Goal: Information Seeking & Learning: Learn about a topic

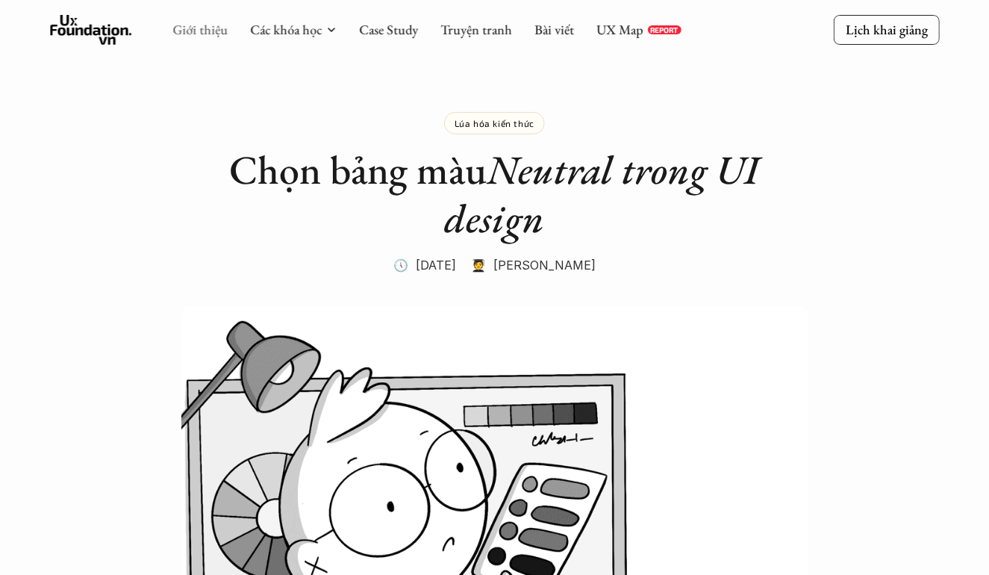
click at [205, 36] on link "Giới thiệu" at bounding box center [199, 29] width 55 height 17
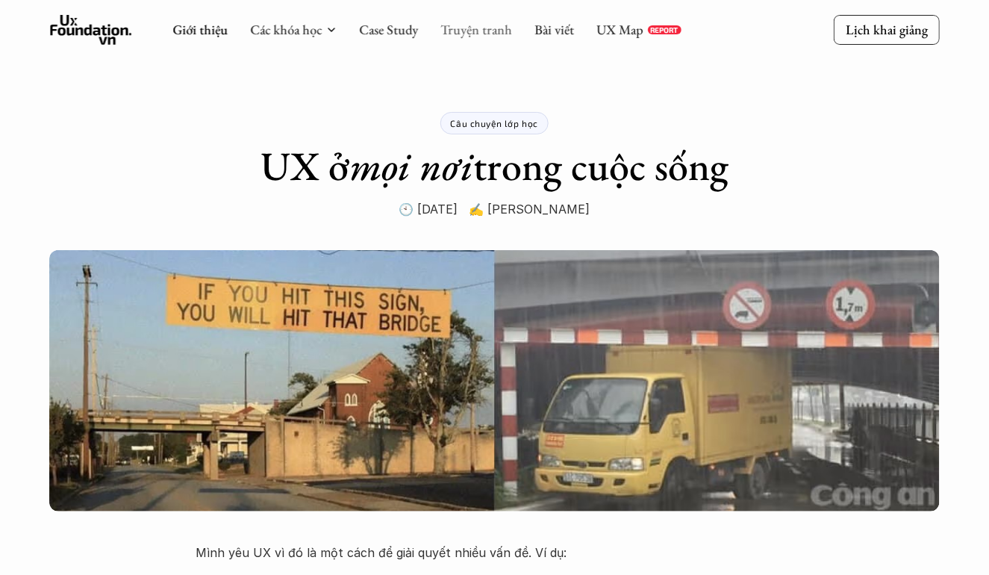
click at [488, 37] on link "Truyện tranh" at bounding box center [477, 29] width 72 height 17
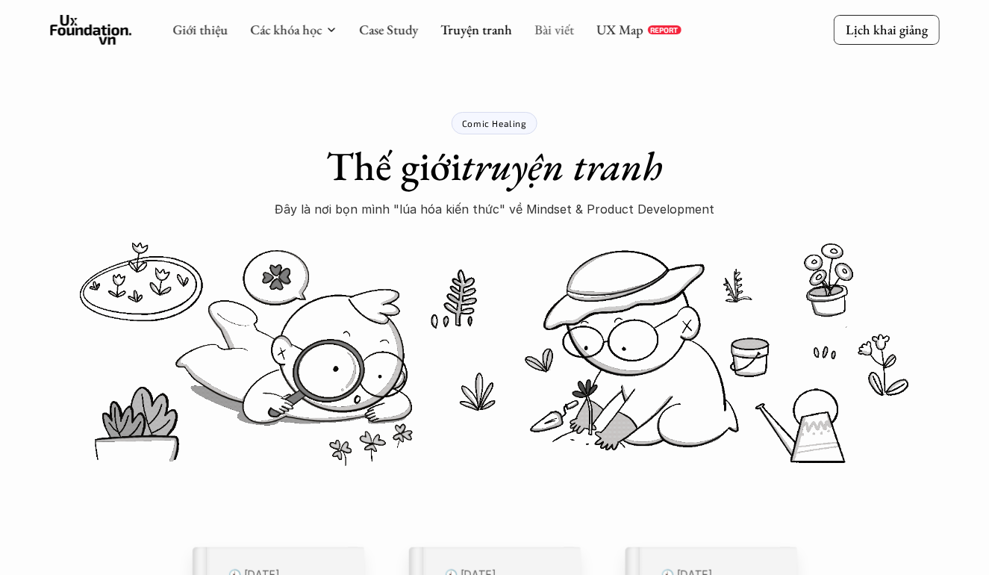
click at [545, 38] on link "Bài viết" at bounding box center [555, 29] width 40 height 17
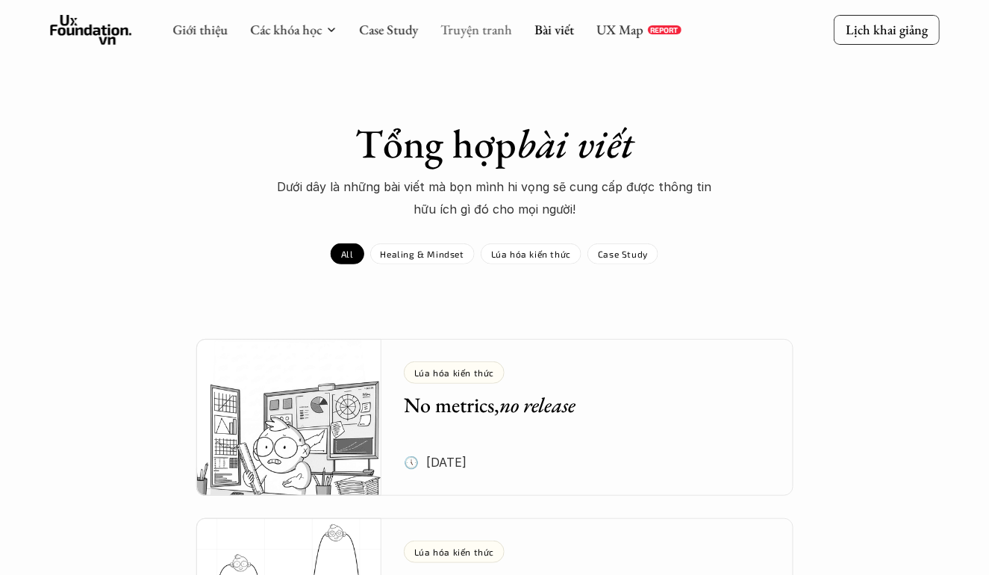
click at [479, 33] on link "Truyện tranh" at bounding box center [477, 29] width 72 height 17
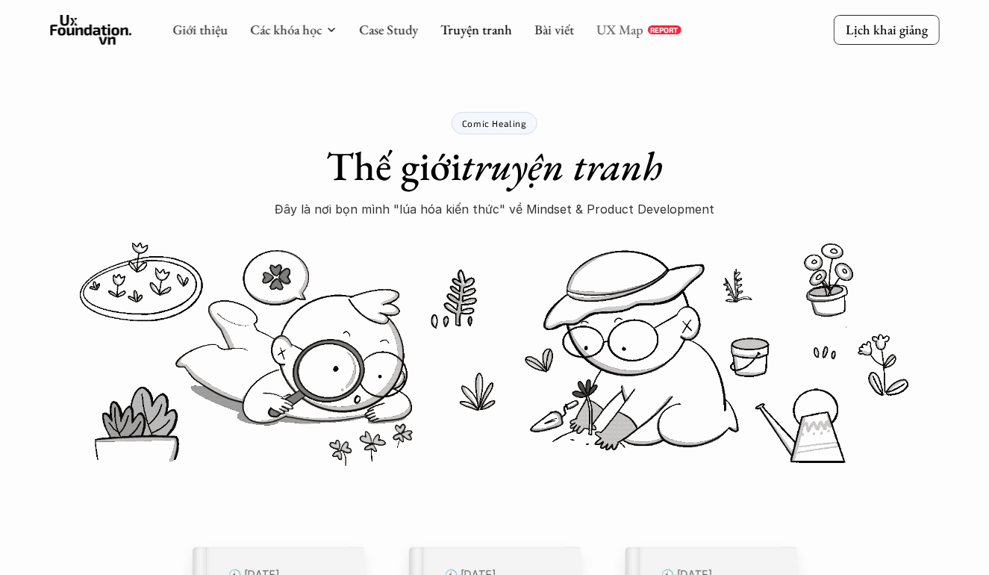
click at [620, 31] on link "UX Map" at bounding box center [620, 29] width 47 height 17
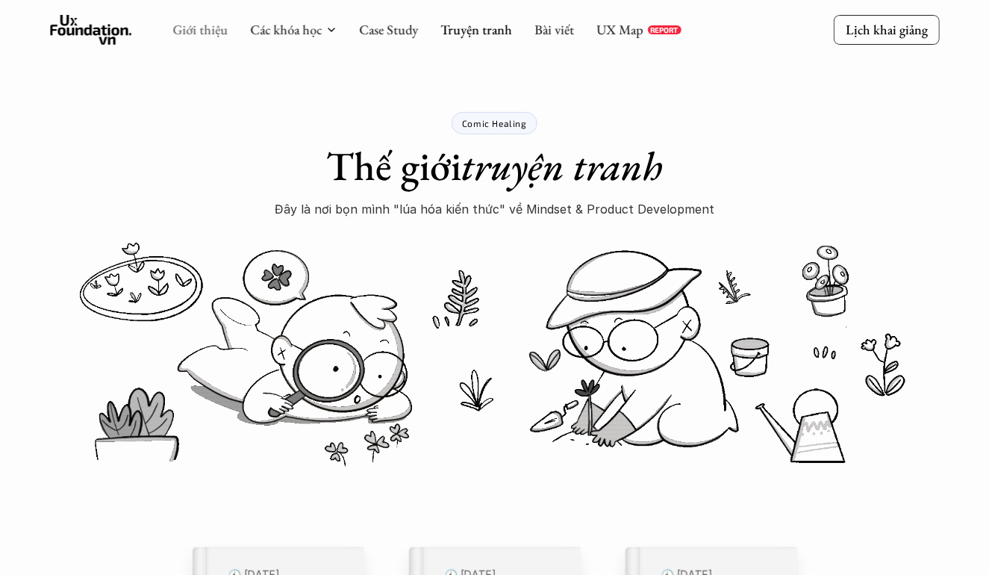
click at [209, 34] on link "Giới thiệu" at bounding box center [199, 29] width 55 height 17
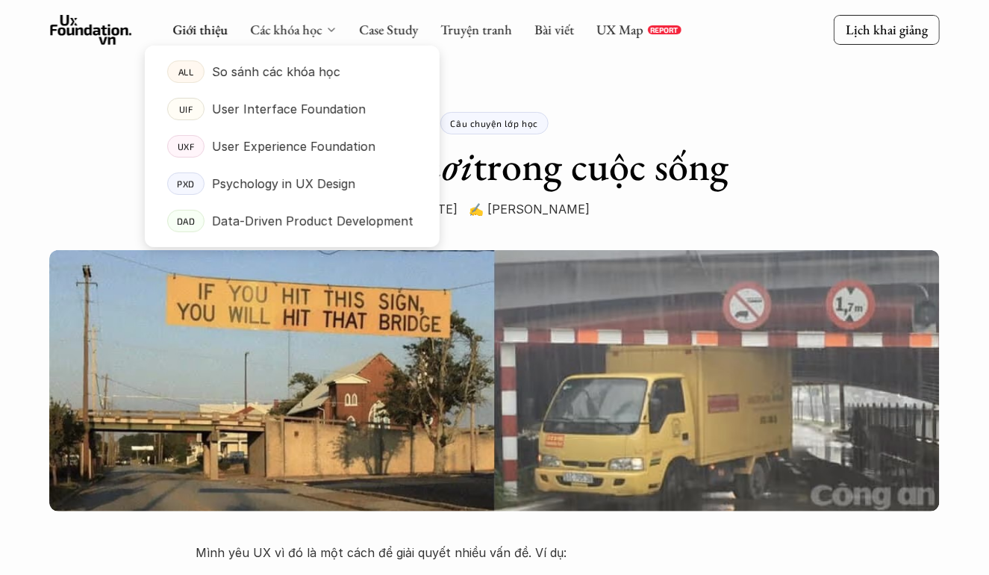
click at [322, 33] on div "Các khóa học" at bounding box center [293, 30] width 87 height 16
click at [569, 82] on div "Câu chuyện lớp học UX ở mọi nơi trong cuộc sống 🕙 [DATE] ✍️ [PERSON_NAME]" at bounding box center [494, 110] width 597 height 220
